Goal: Transaction & Acquisition: Download file/media

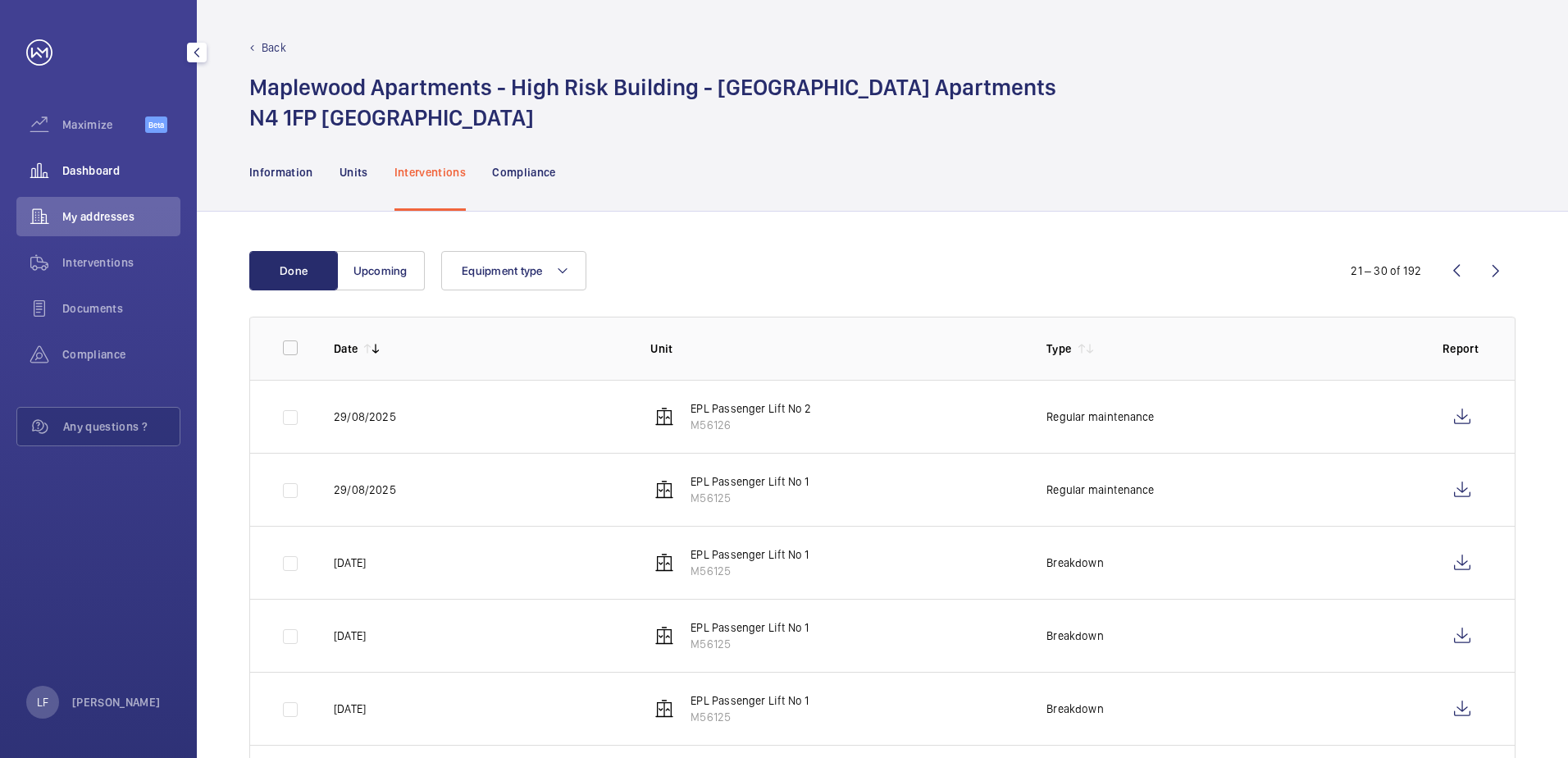
click at [100, 185] on div "Dashboard" at bounding box center [98, 171] width 164 height 39
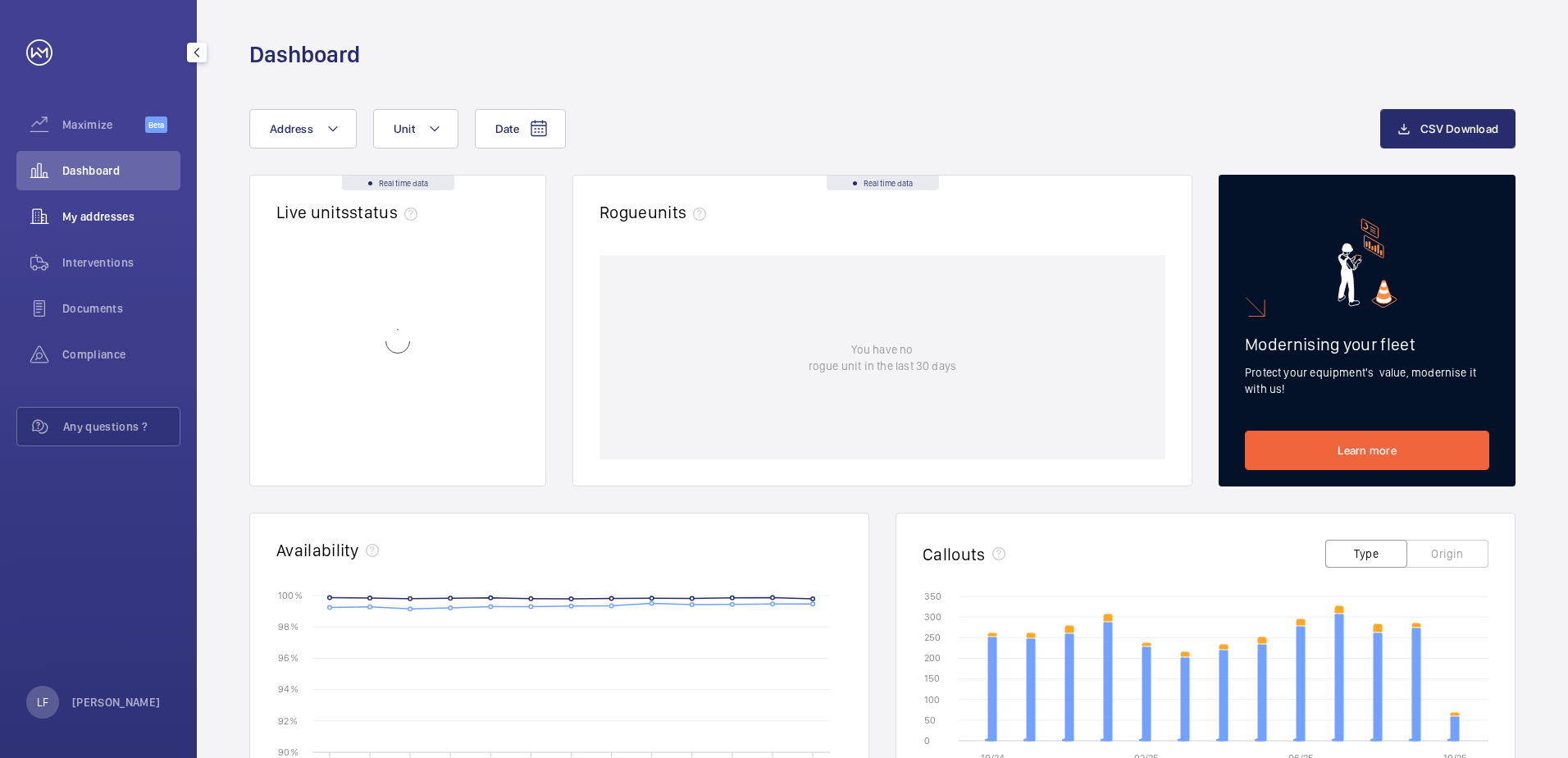
click at [95, 212] on span "My addresses" at bounding box center [121, 216] width 118 height 16
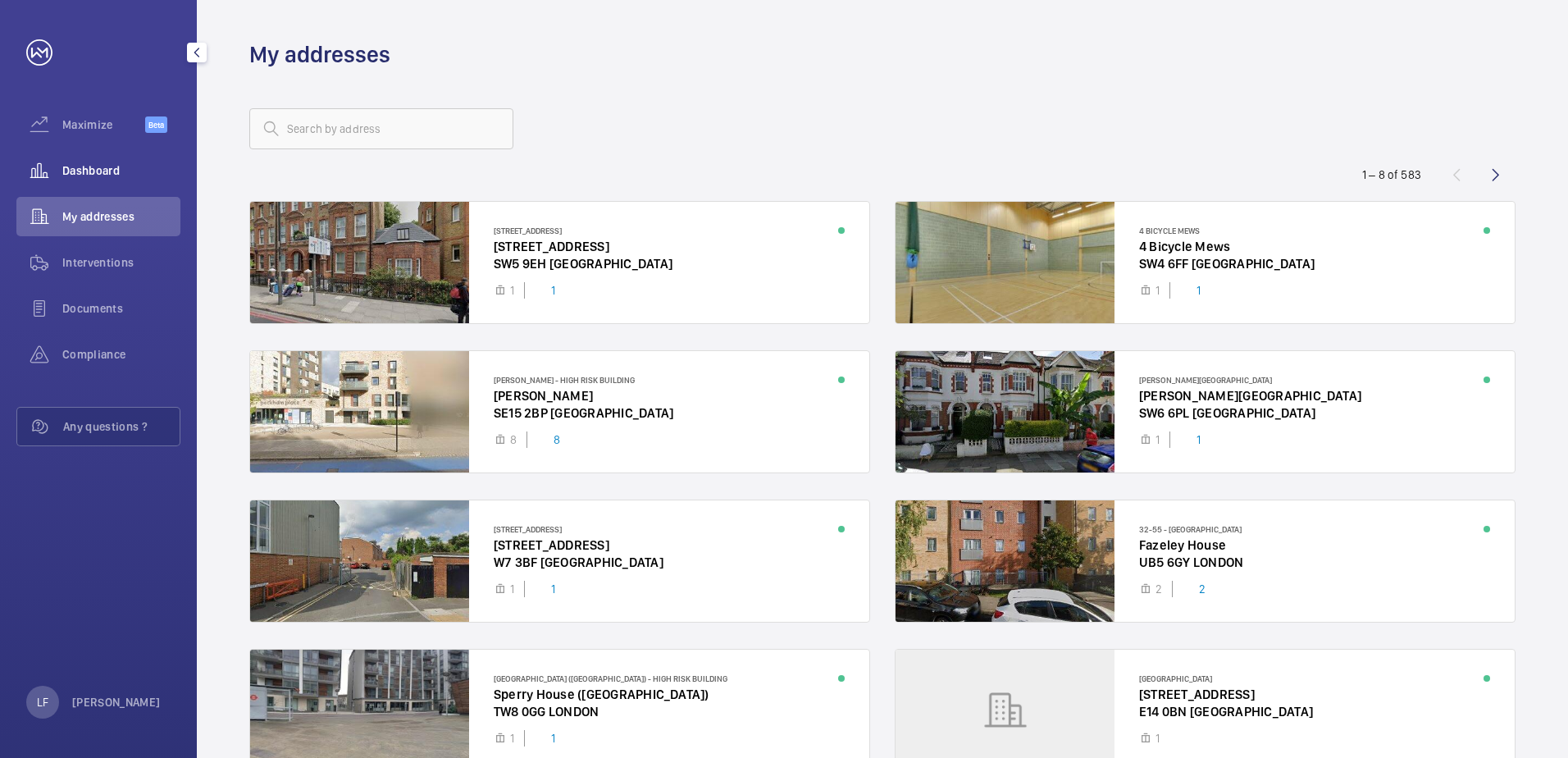
click at [92, 179] on div "Dashboard" at bounding box center [98, 171] width 164 height 39
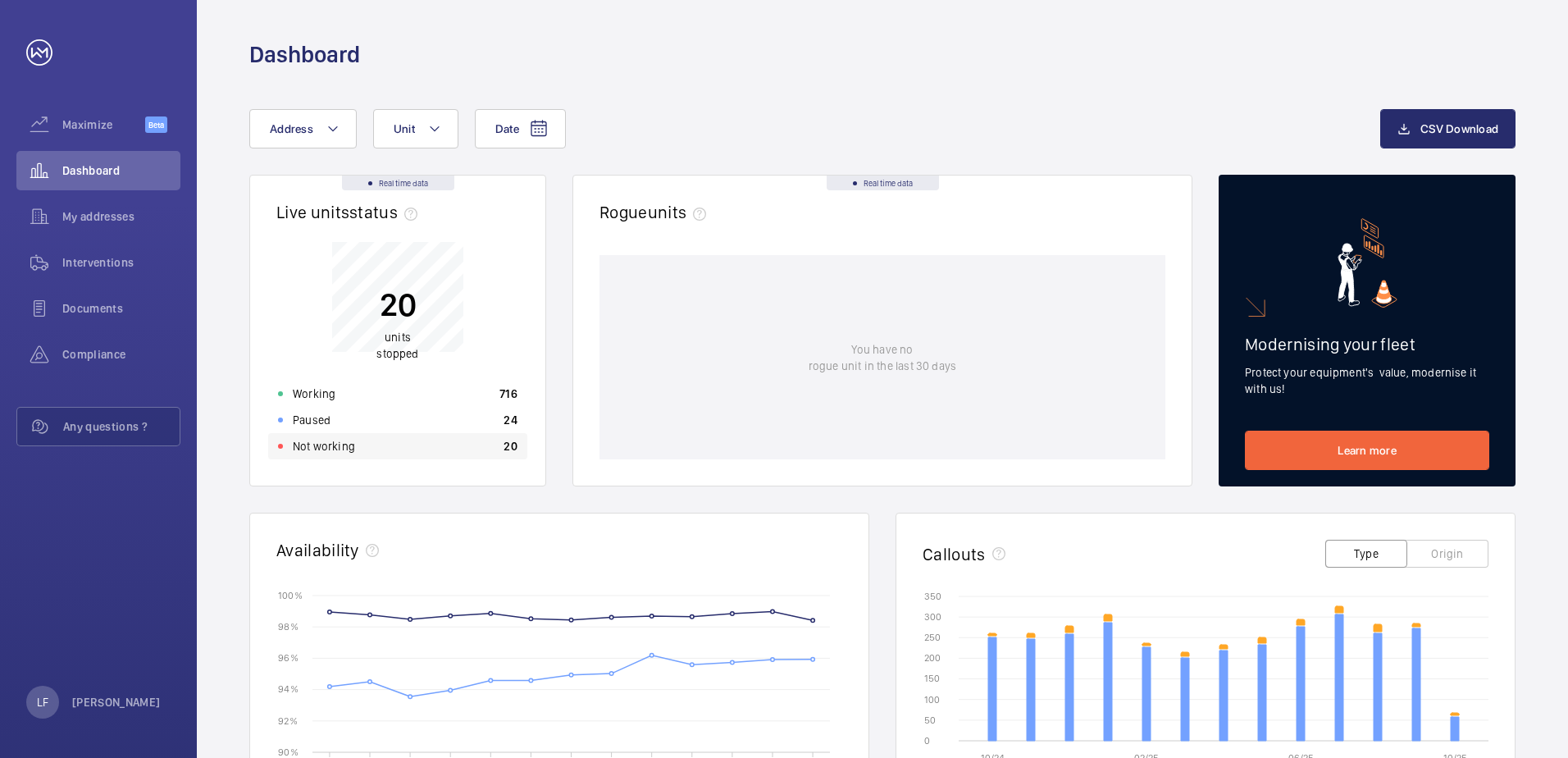
click at [353, 446] on p "Not working" at bounding box center [324, 446] width 62 height 16
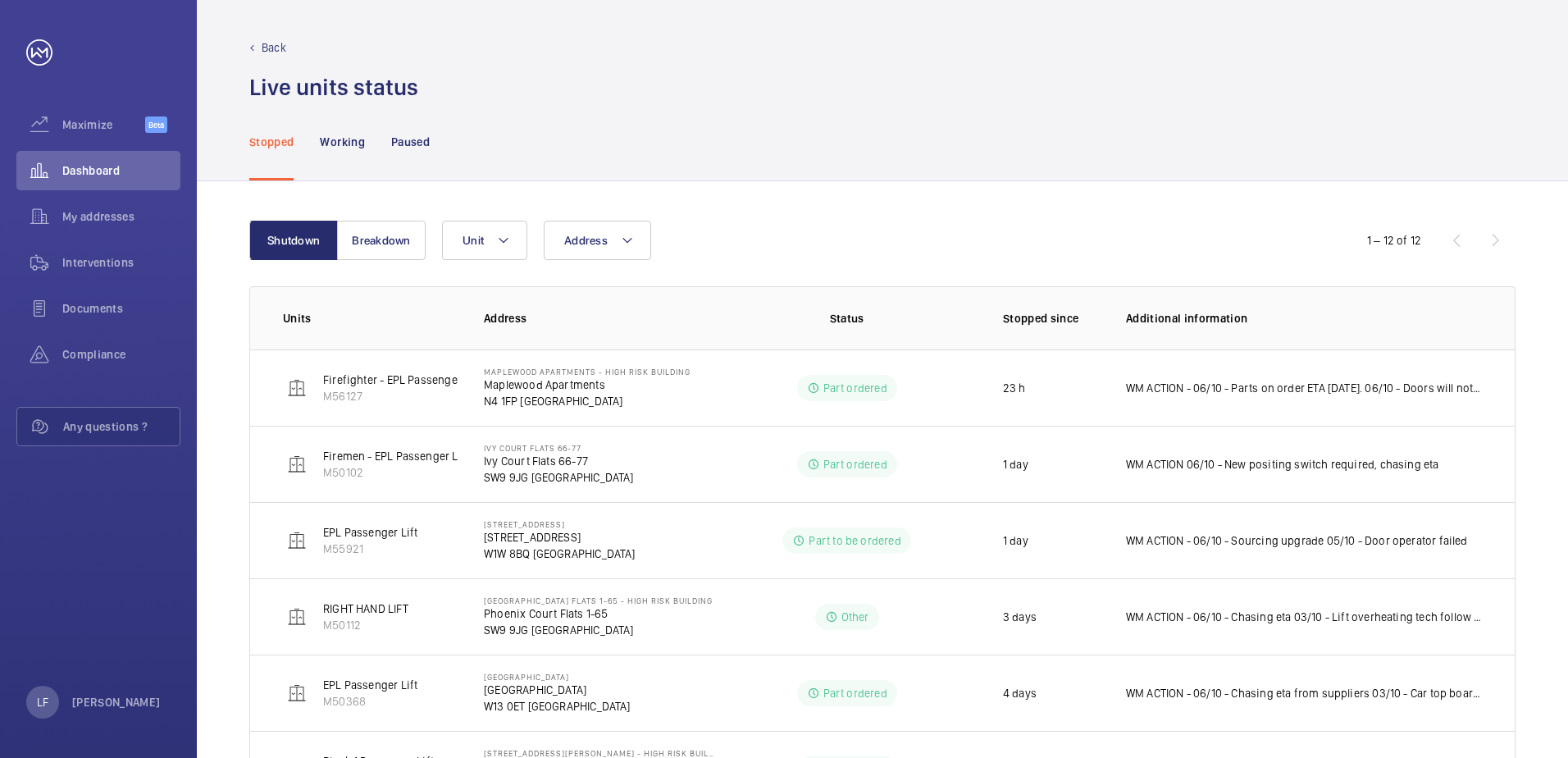
click at [431, 144] on div "Stopped Working Paused" at bounding box center [882, 141] width 1266 height 78
click at [419, 144] on p "Paused" at bounding box center [410, 142] width 38 height 16
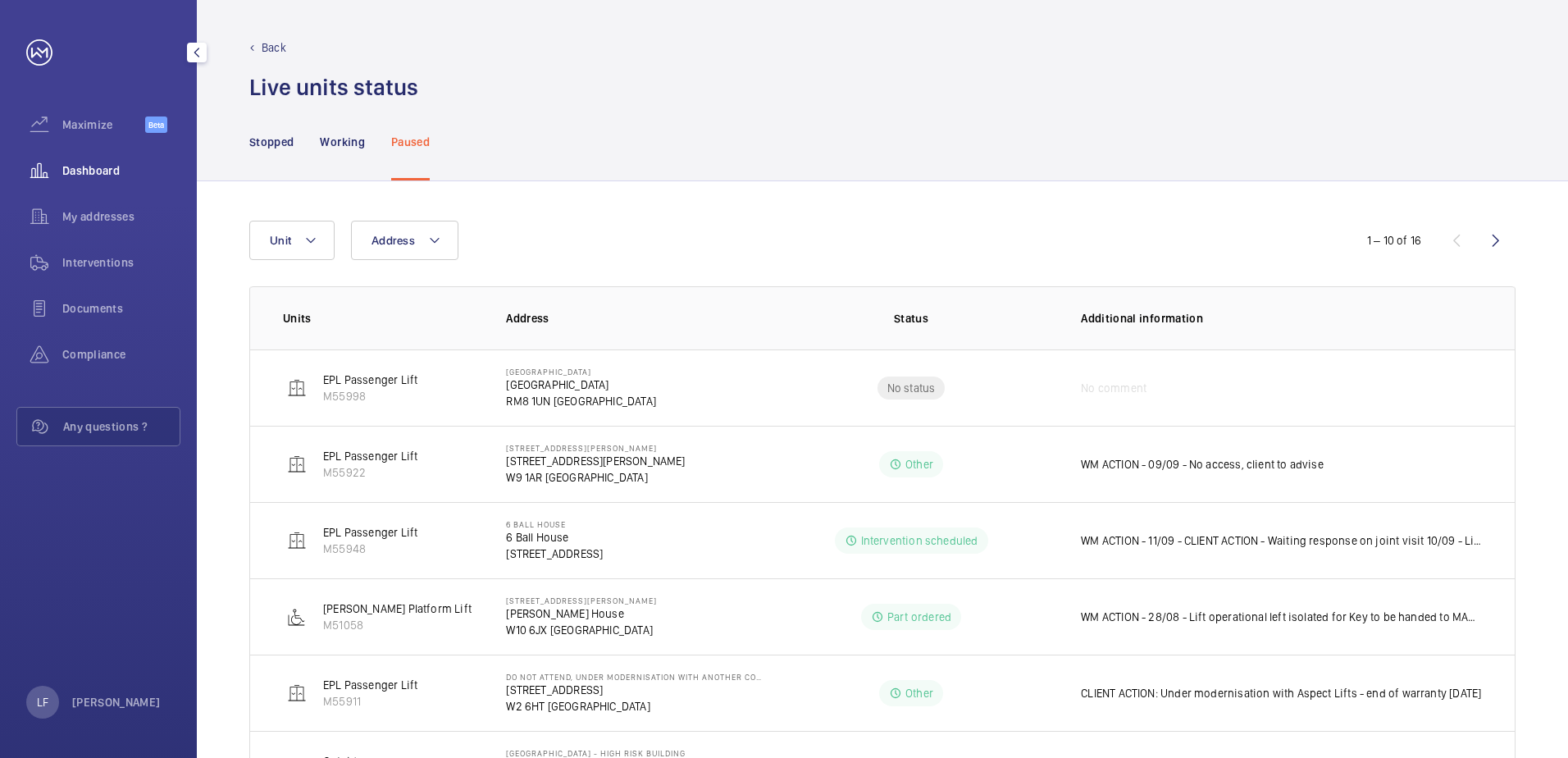
click at [98, 175] on span "Dashboard" at bounding box center [121, 170] width 118 height 16
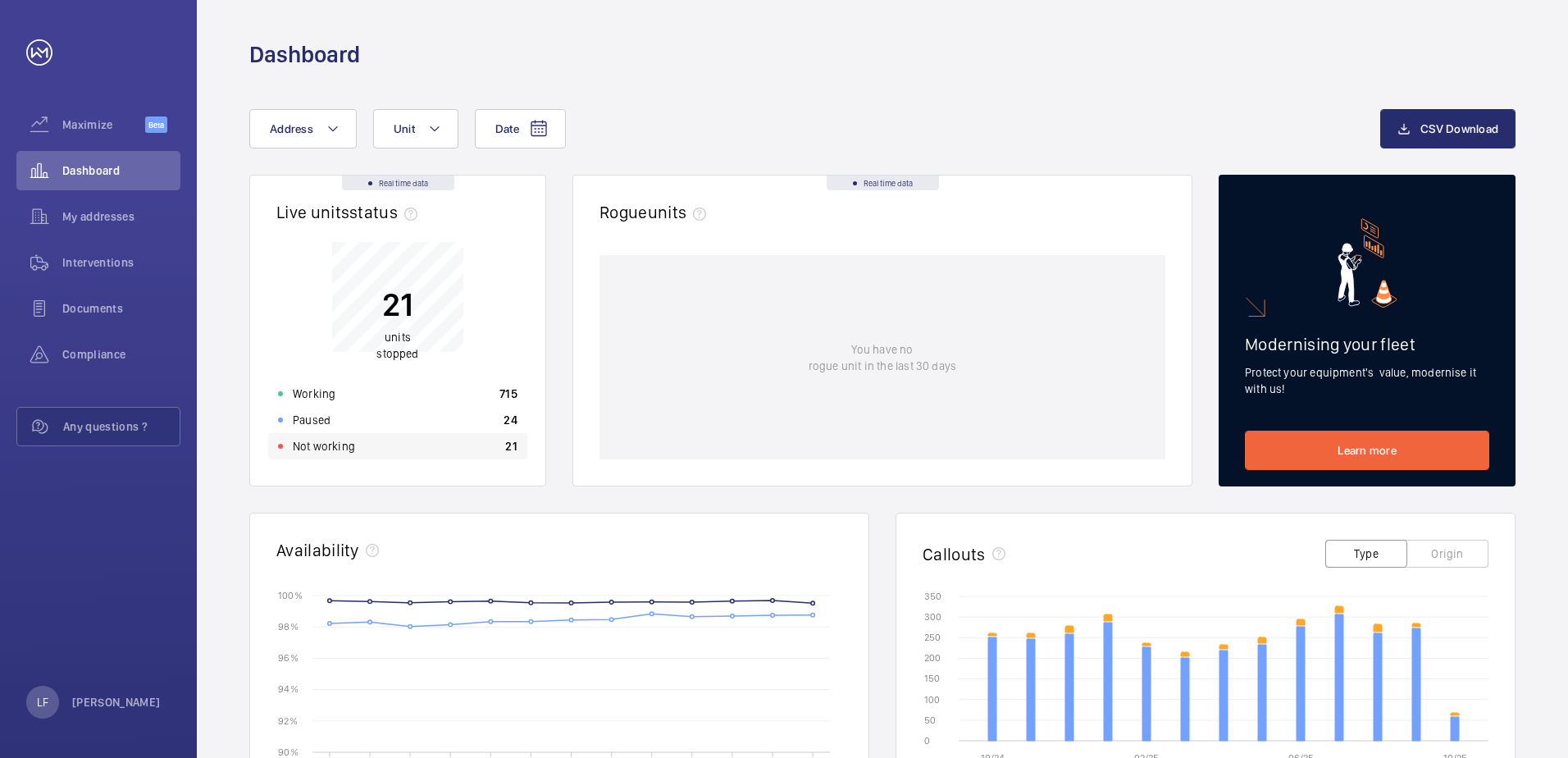
click at [379, 447] on div "Not working 21" at bounding box center [398, 447] width 259 height 26
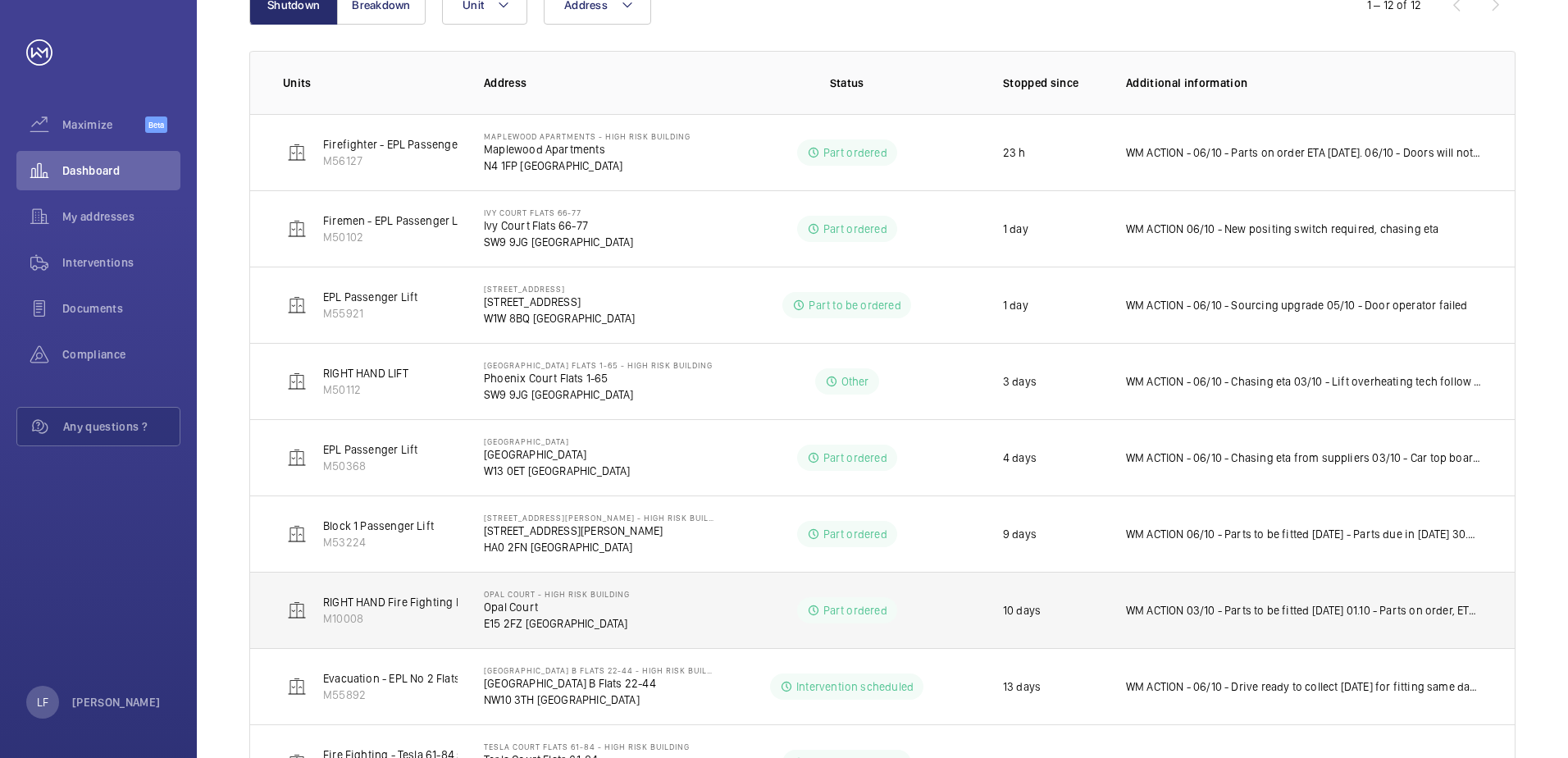
scroll to position [220, 0]
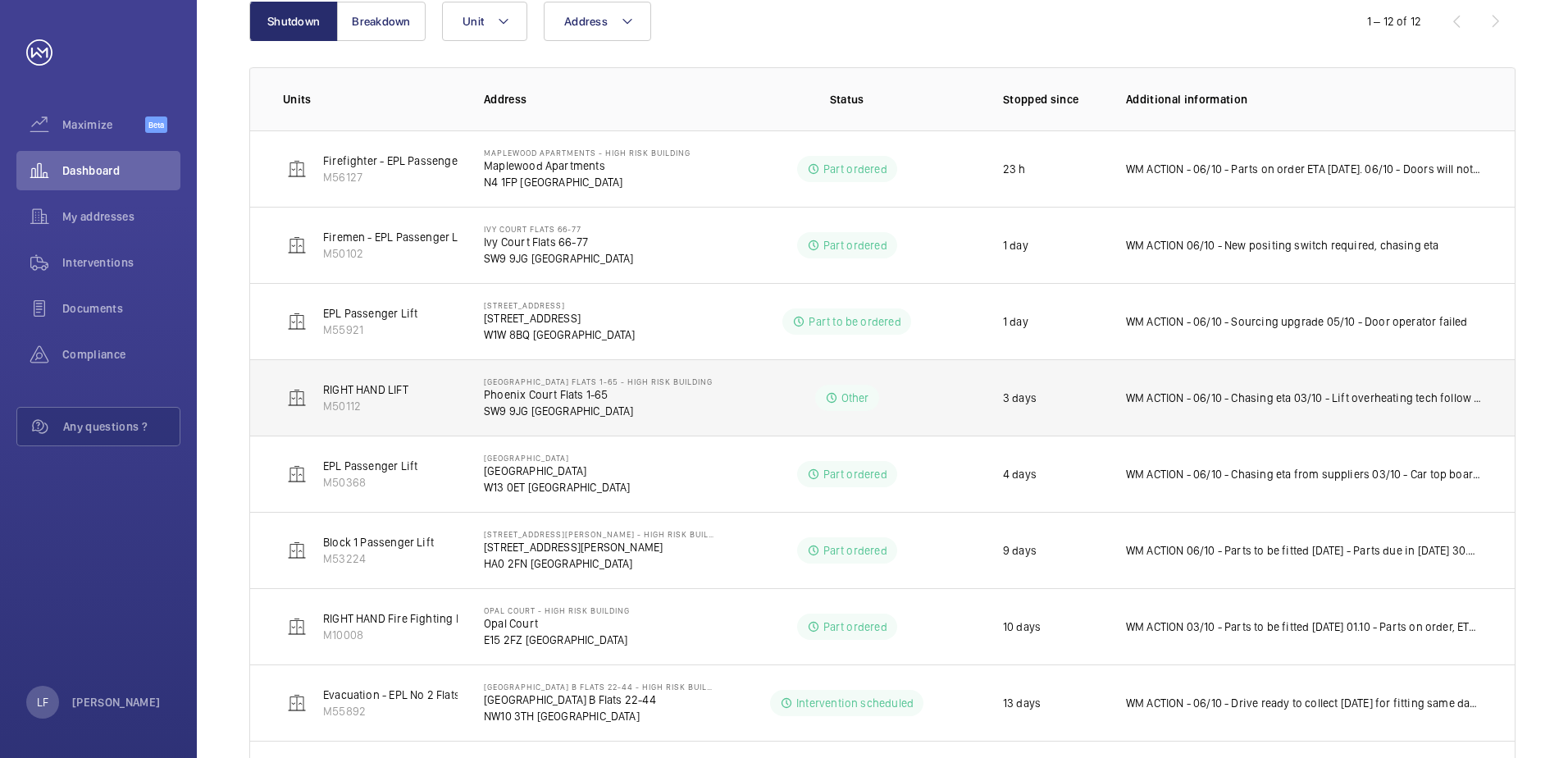
click at [562, 396] on p "Phoenix Court Flats 1-65" at bounding box center [598, 394] width 229 height 16
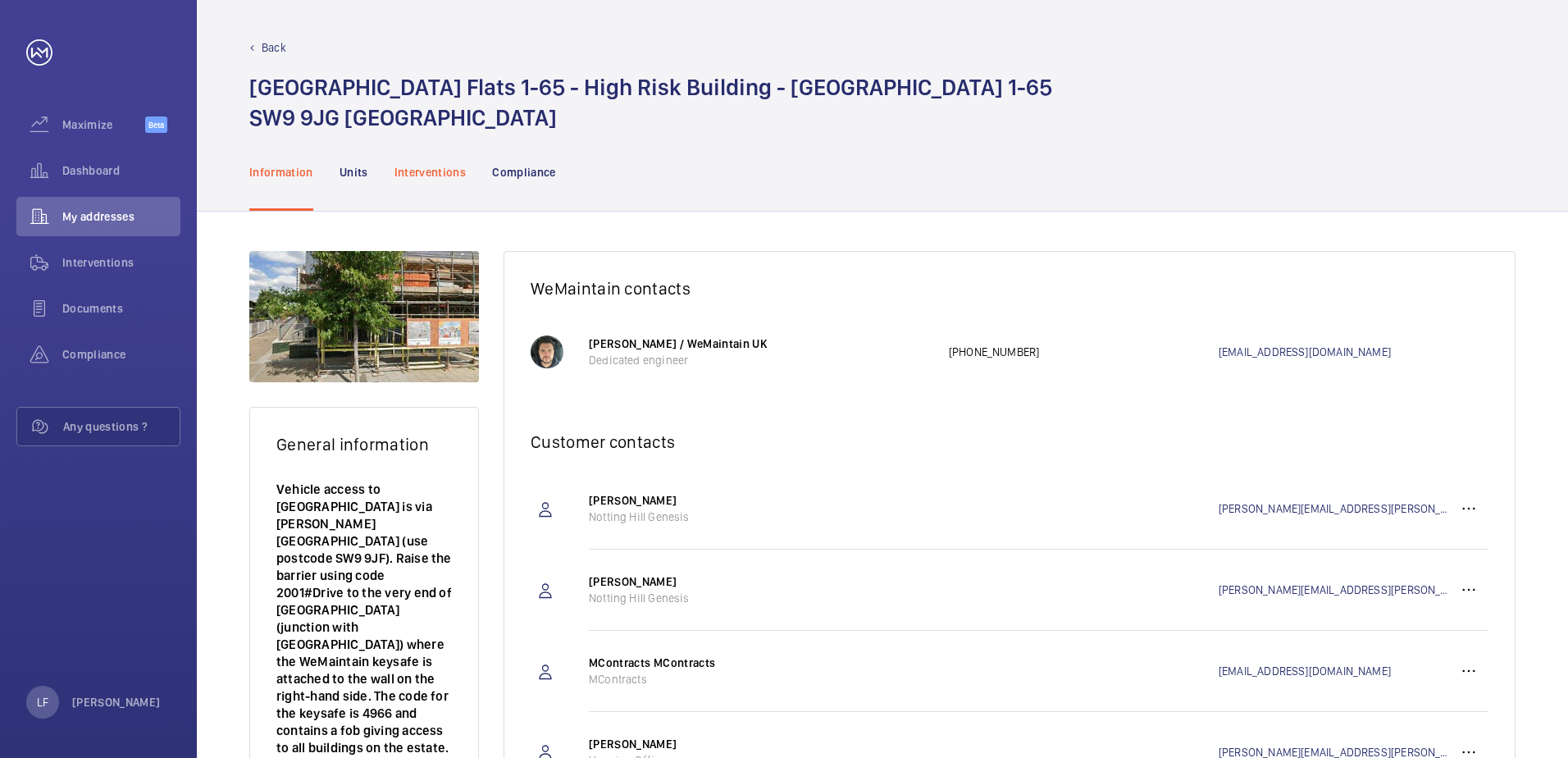
click at [442, 187] on div "Interventions" at bounding box center [430, 172] width 72 height 78
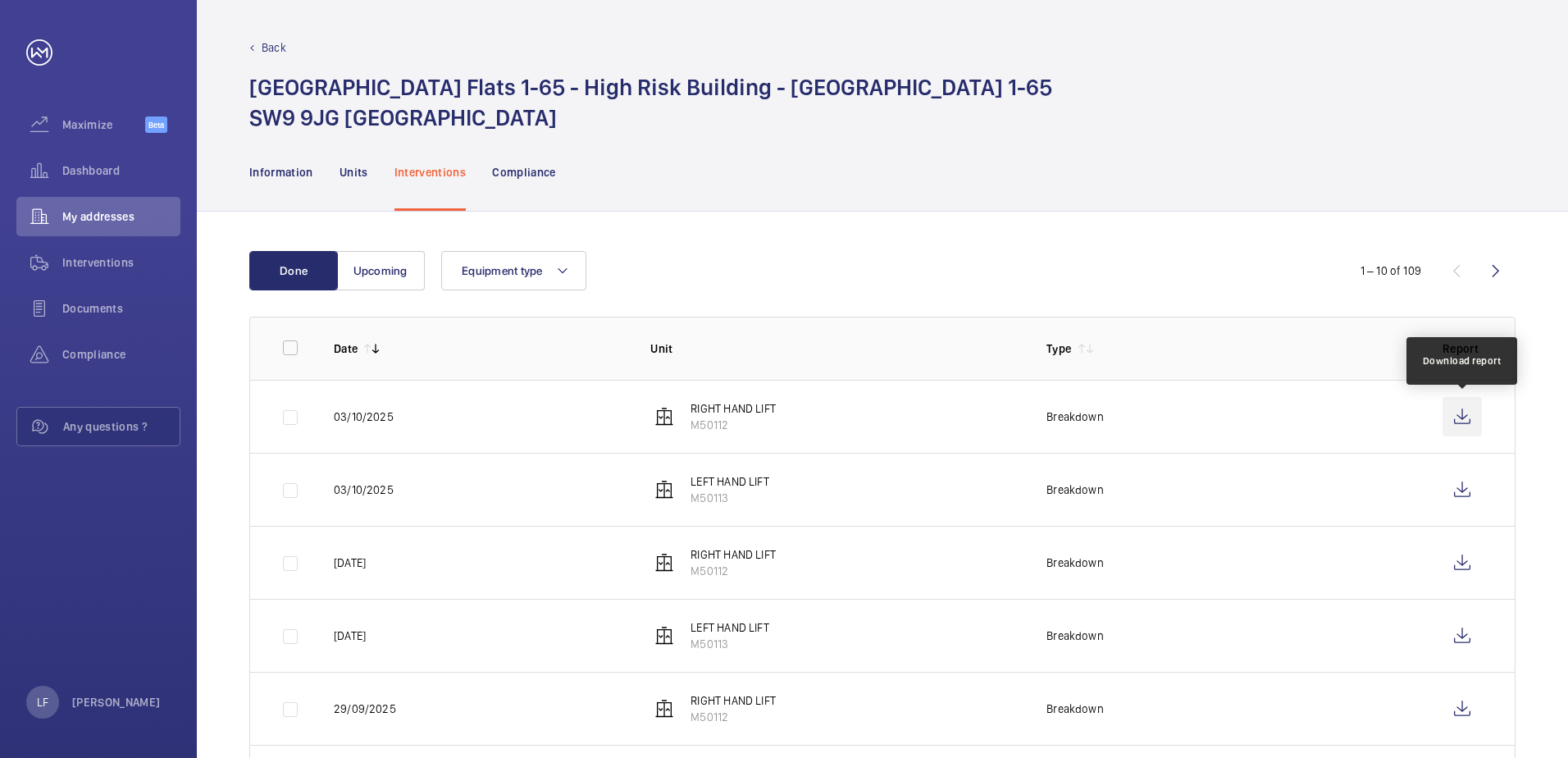
click at [1474, 416] on wm-front-icon-button at bounding box center [1462, 417] width 39 height 39
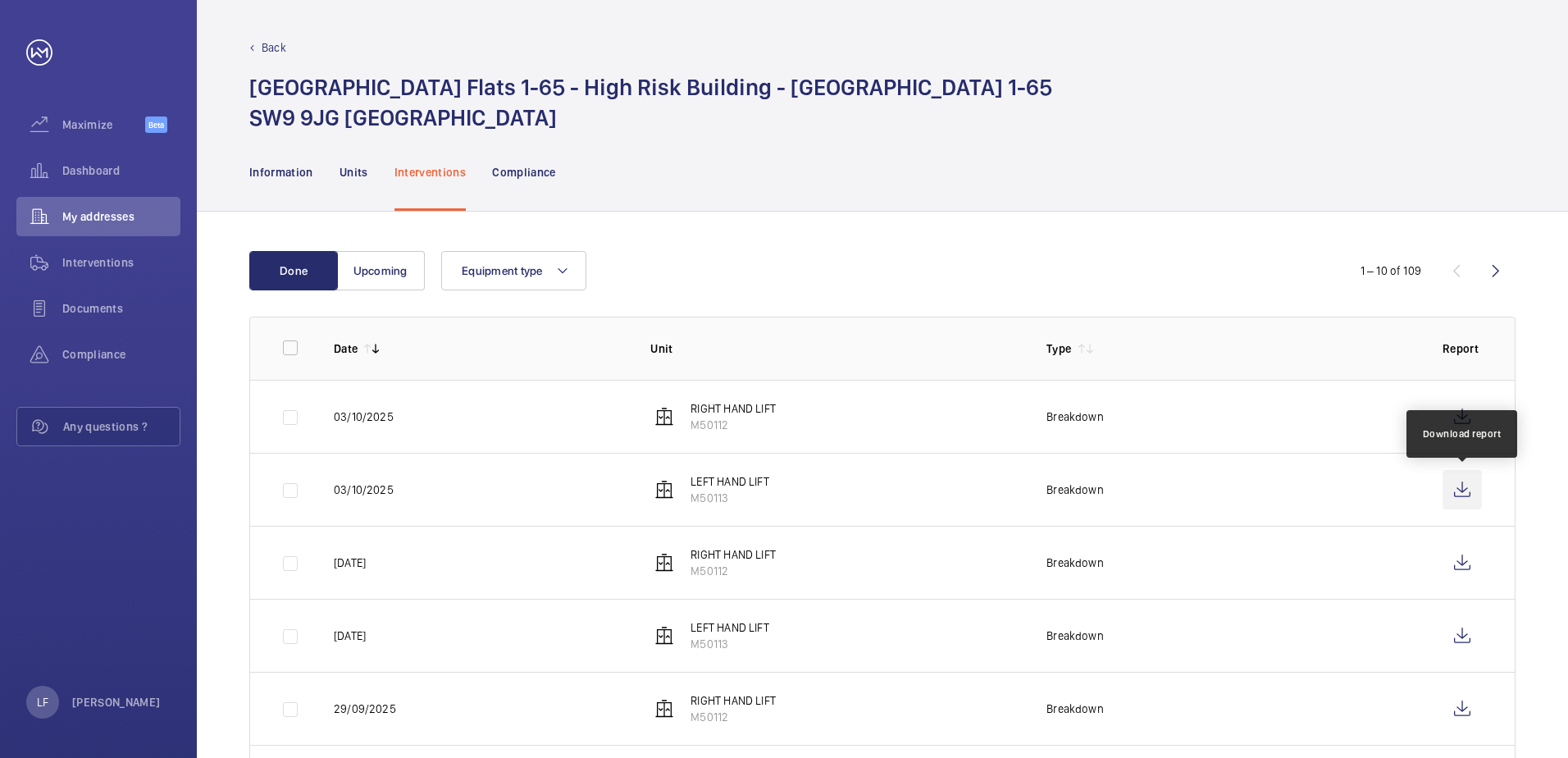
click at [1465, 495] on wm-front-icon-button at bounding box center [1462, 490] width 39 height 39
